Goal: Navigation & Orientation: Find specific page/section

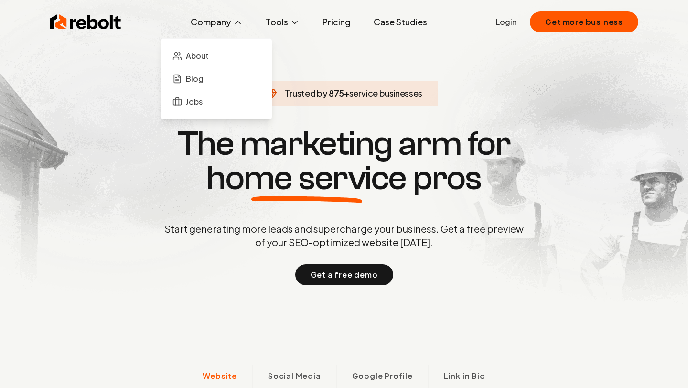
click at [240, 22] on icon at bounding box center [238, 23] width 5 height 2
click at [203, 104] on span "Jobs" at bounding box center [194, 101] width 17 height 11
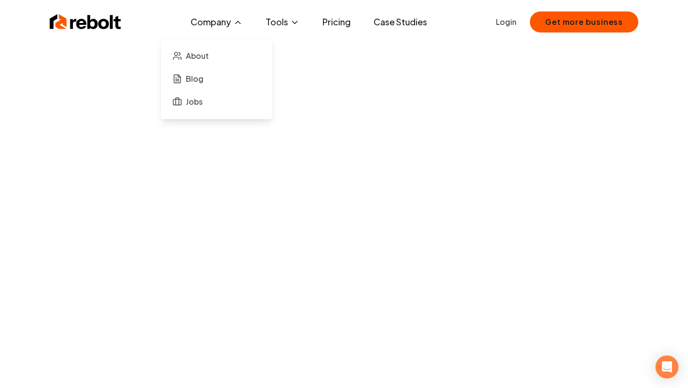
click at [215, 19] on button "Company" at bounding box center [216, 21] width 67 height 19
click at [198, 61] on span "About" at bounding box center [197, 55] width 23 height 11
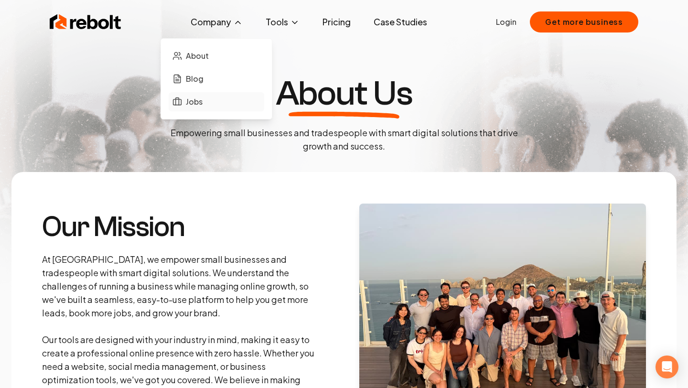
click at [207, 106] on link "Jobs" at bounding box center [217, 101] width 96 height 19
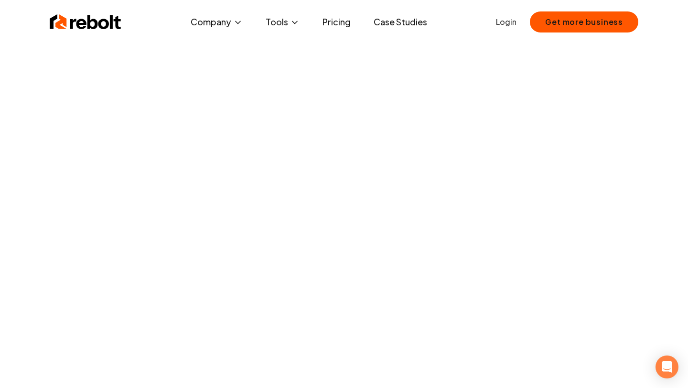
click at [85, 18] on img at bounding box center [86, 21] width 72 height 19
